Goal: Check status: Check status

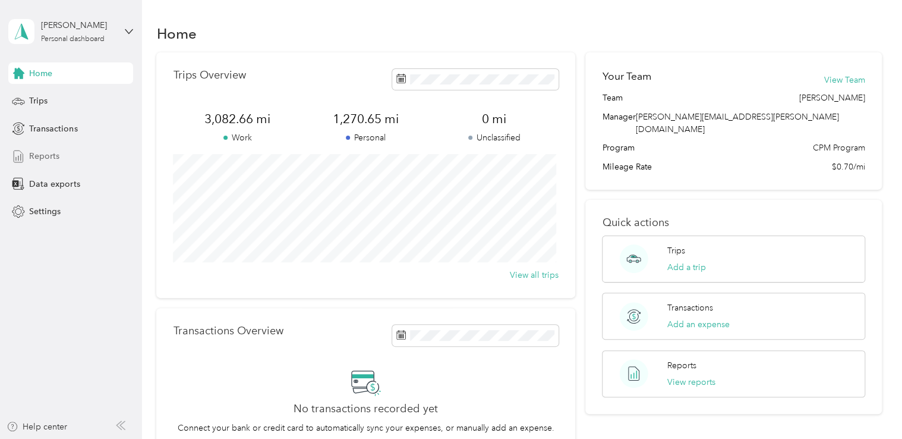
click at [38, 160] on span "Reports" at bounding box center [44, 156] width 30 height 12
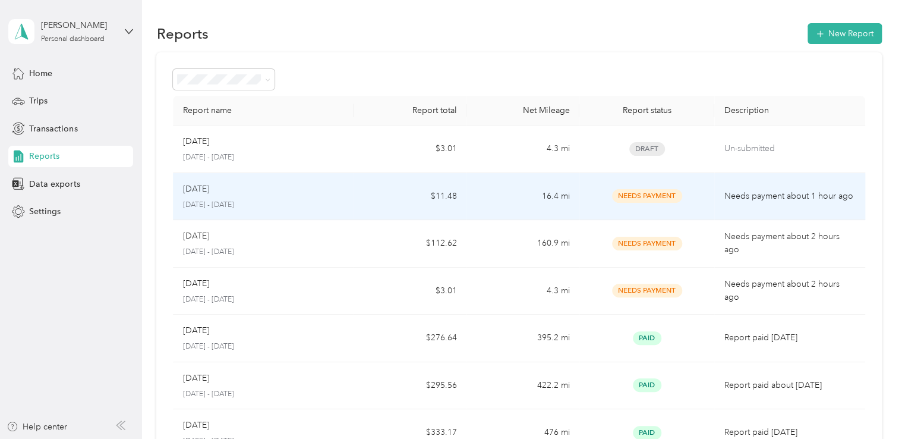
click at [749, 201] on p "Needs payment about 1 hour ago" at bounding box center [789, 196] width 131 height 13
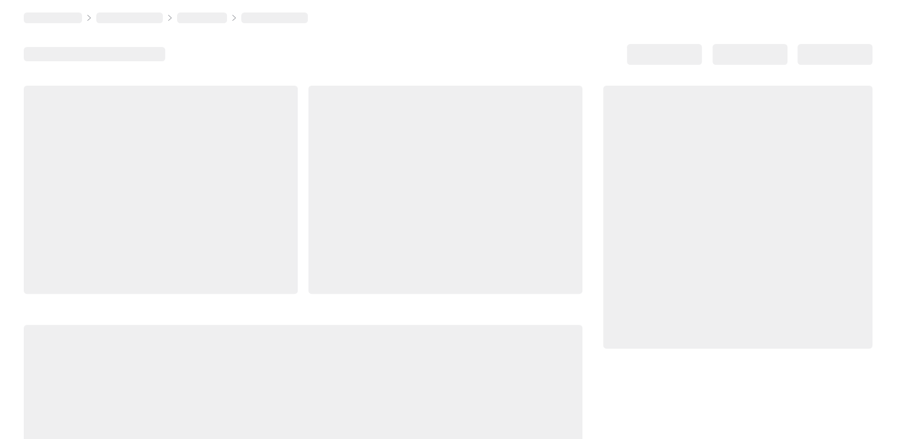
click at [749, 201] on div at bounding box center [737, 217] width 269 height 263
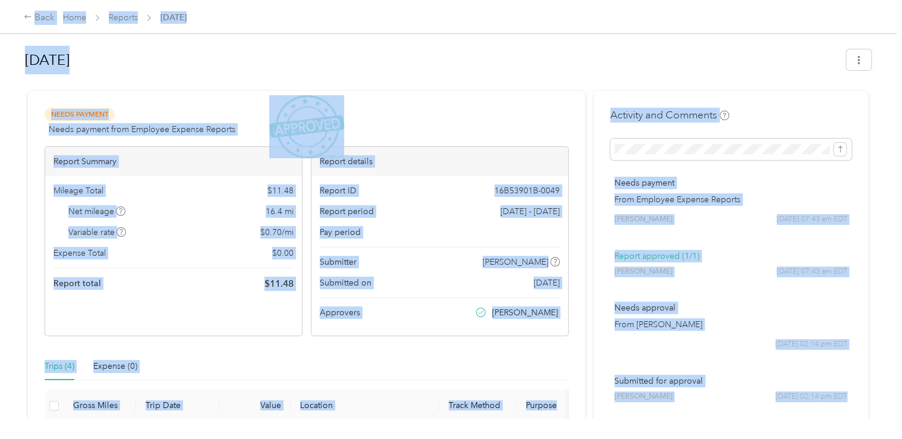
click at [395, 119] on div "Needs Payment Needs payment from Employee Expense Reports View activity & comme…" at bounding box center [307, 122] width 524 height 29
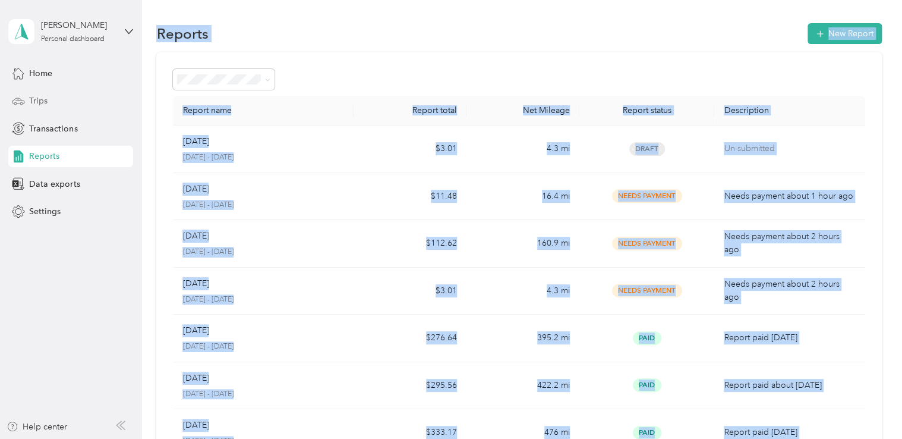
click at [38, 101] on span "Trips" at bounding box center [38, 100] width 18 height 12
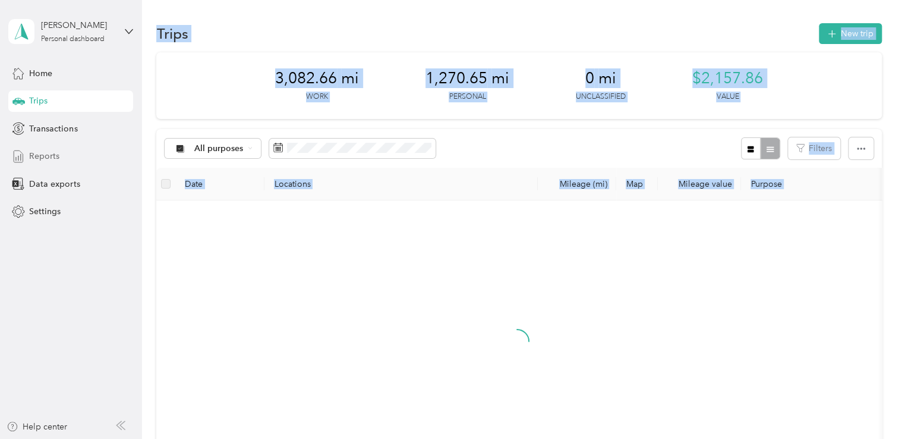
click at [57, 155] on span "Reports" at bounding box center [44, 156] width 30 height 12
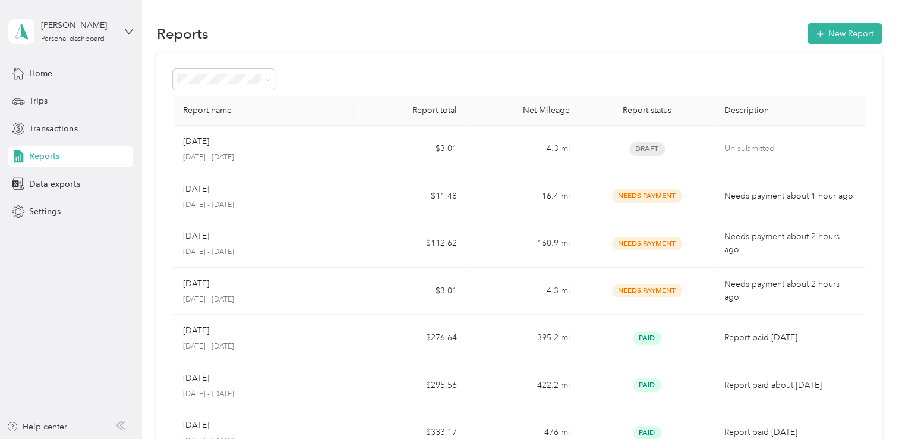
click at [78, 269] on aside "[PERSON_NAME] Personal dashboard Home Trips Transactions Reports Data exports S…" at bounding box center [71, 219] width 142 height 439
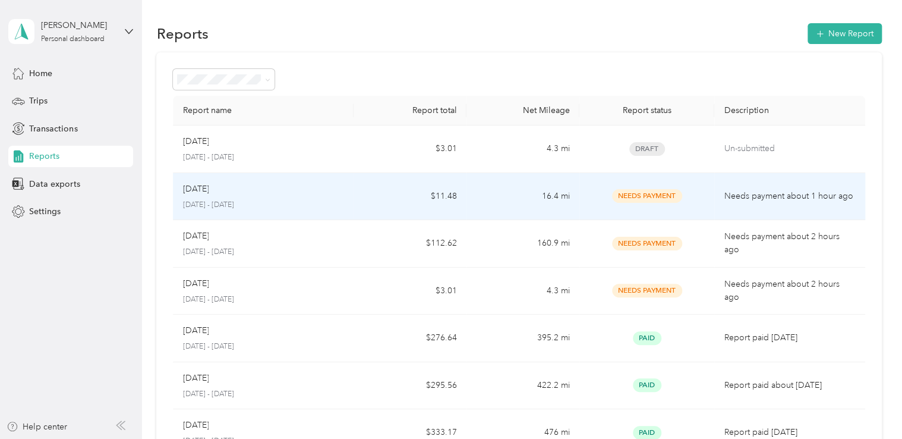
click at [229, 197] on div "Oct [DATE] - [DATE]" at bounding box center [263, 196] width 162 height 28
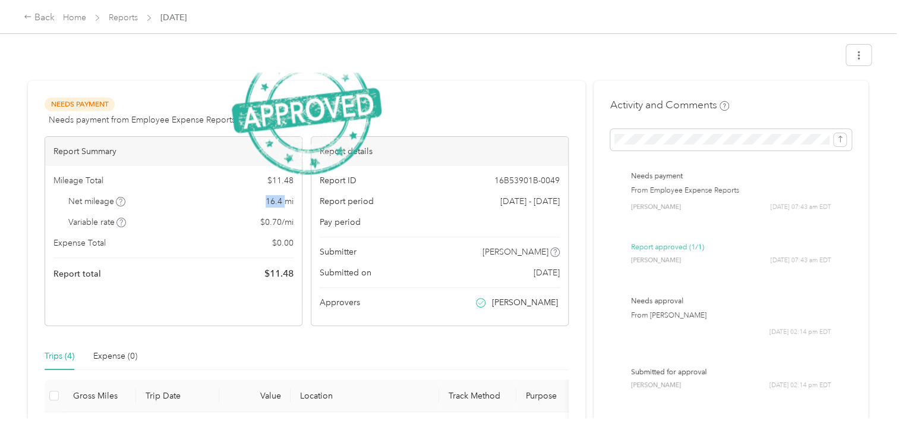
click at [229, 197] on div "Net mileage 16.4 mi" at bounding box center [173, 201] width 240 height 12
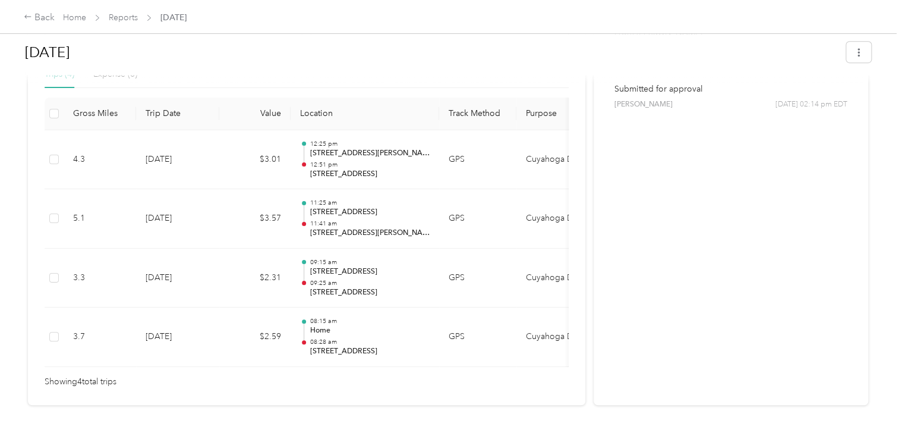
scroll to position [297, 0]
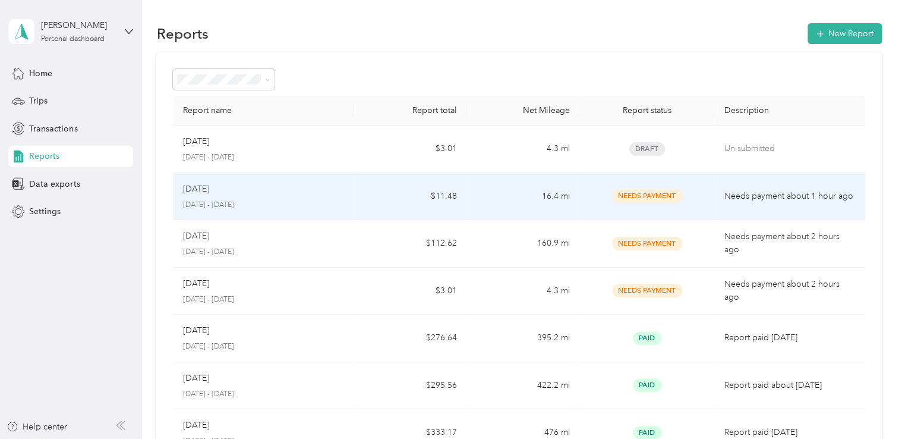
click at [285, 196] on div "Oct [DATE] - [DATE]" at bounding box center [263, 196] width 162 height 28
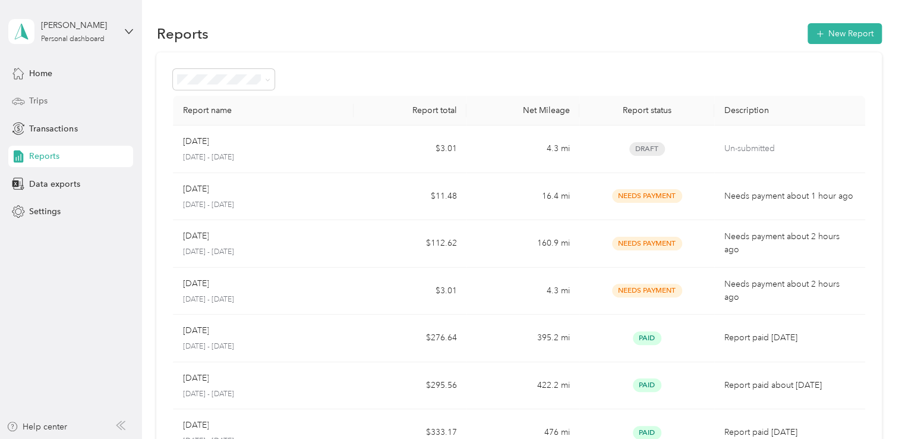
click at [39, 103] on span "Trips" at bounding box center [38, 100] width 18 height 12
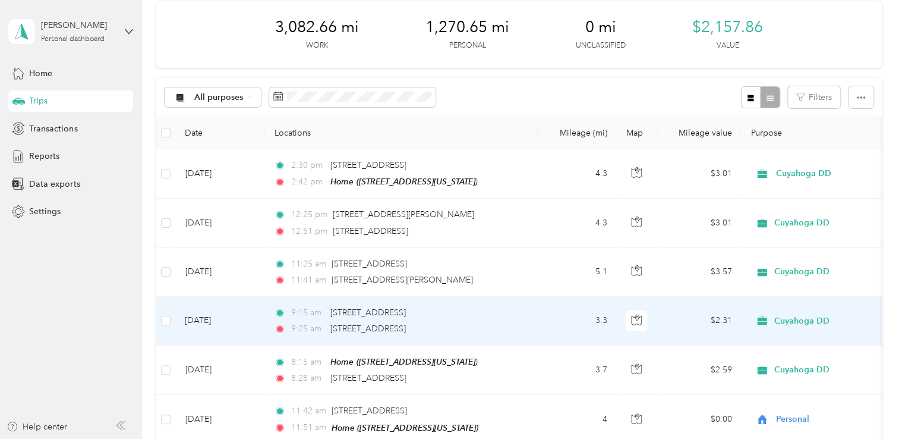
scroll to position [178, 0]
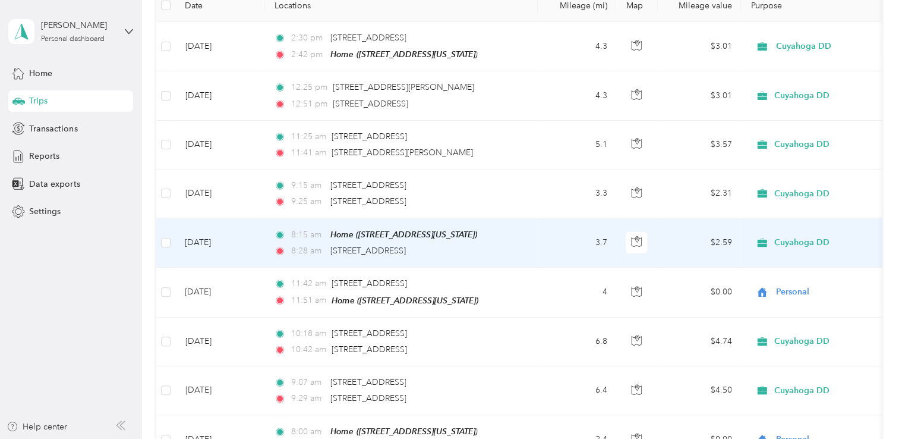
click at [792, 241] on span "Cuyahoga DD" at bounding box center [801, 242] width 55 height 11
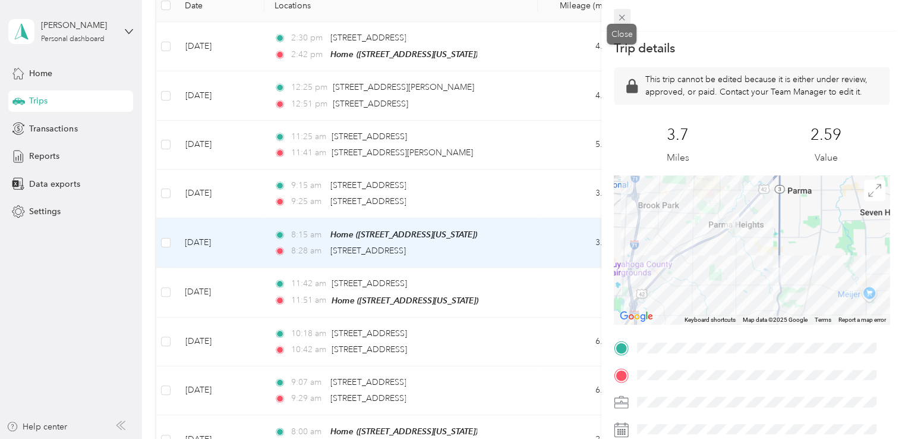
click at [622, 18] on icon at bounding box center [622, 17] width 10 height 10
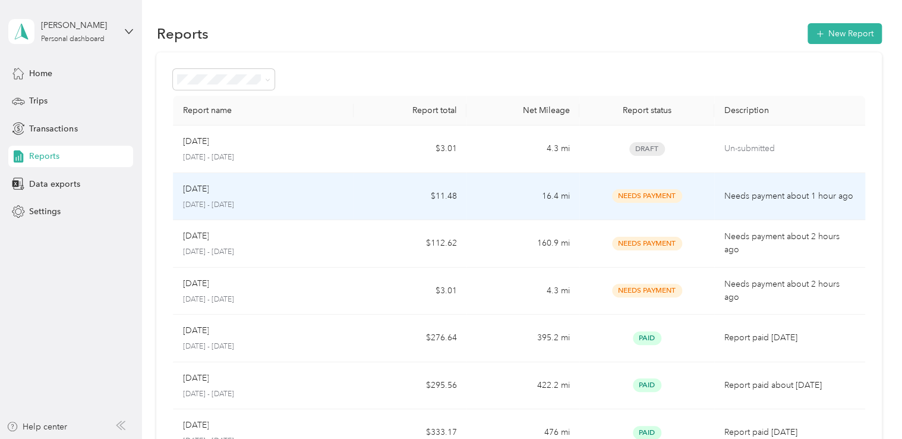
click at [735, 196] on p "Needs payment about 1 hour ago" at bounding box center [789, 196] width 131 height 13
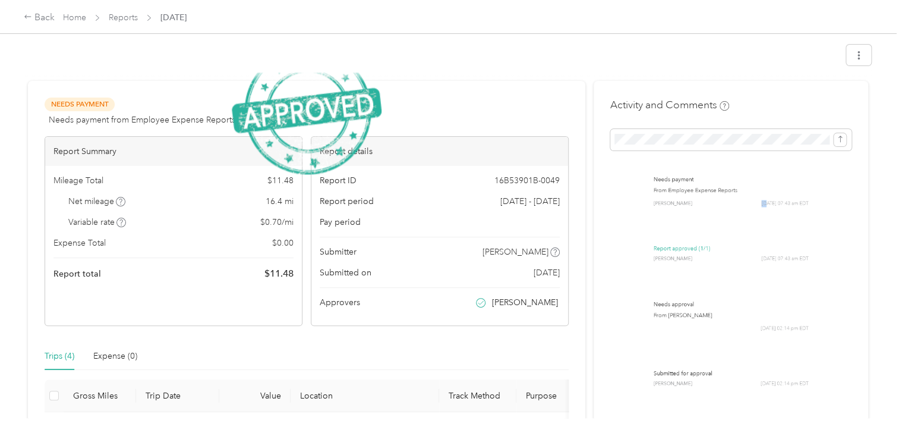
click at [735, 196] on div "Needs payment From Employee Expense Reports [PERSON_NAME] [DATE] 07:43 am EDT" at bounding box center [731, 190] width 160 height 43
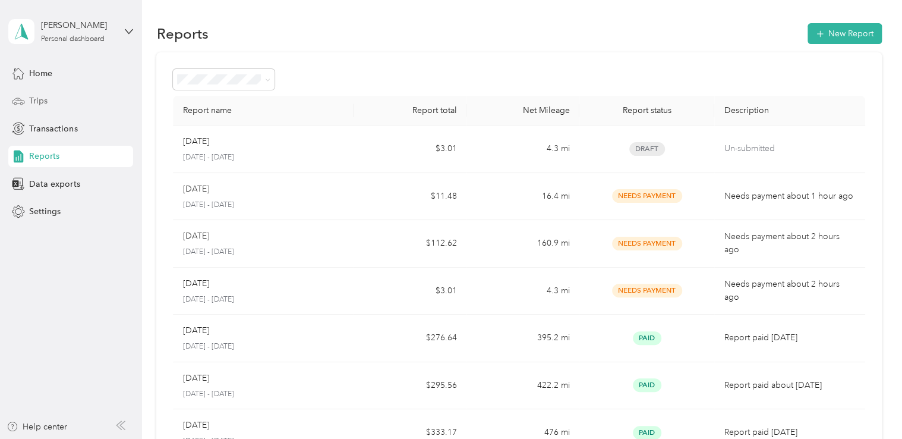
click at [45, 102] on span "Trips" at bounding box center [38, 100] width 18 height 12
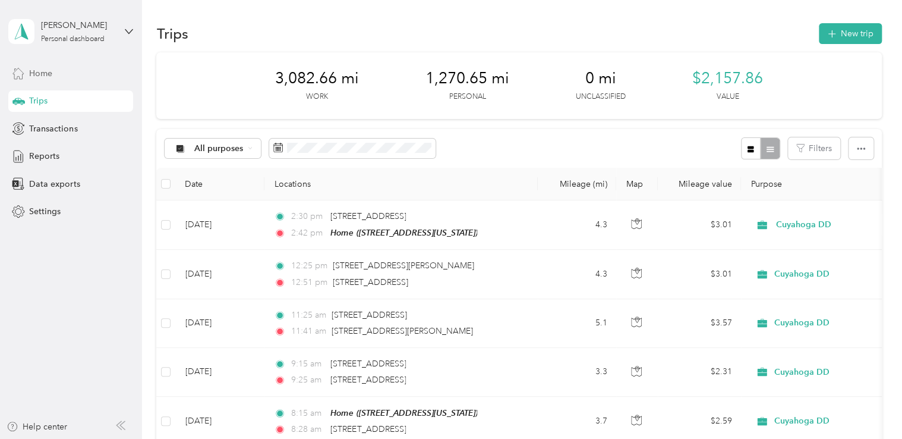
click at [34, 68] on span "Home" at bounding box center [40, 73] width 23 height 12
